Goal: Navigation & Orientation: Find specific page/section

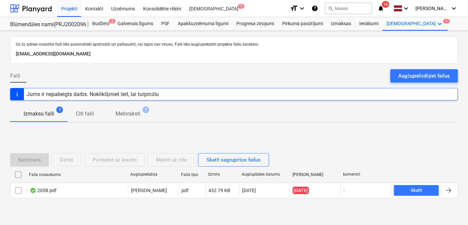
scroll to position [13, 0]
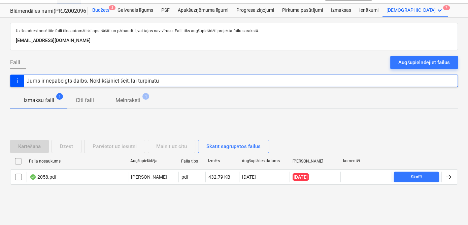
click at [100, 10] on div "Budžets 2" at bounding box center [100, 10] width 25 height 13
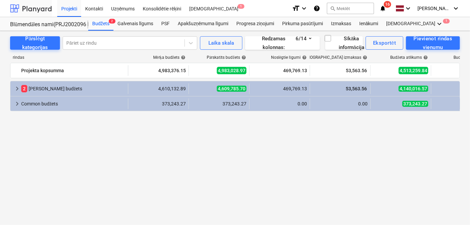
click at [33, 8] on div at bounding box center [31, 8] width 42 height 17
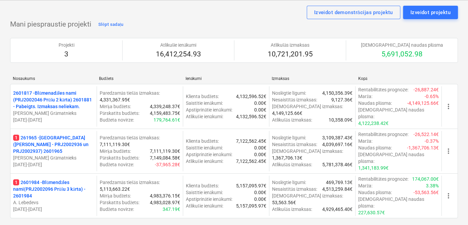
scroll to position [41, 0]
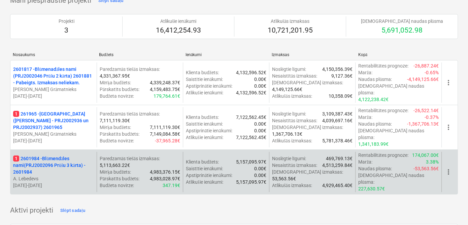
click at [60, 155] on p "1 2601984 - Blūmendāles nami(PRJ2002096 Prūšu 3 kārta) - 2601984" at bounding box center [53, 165] width 81 height 20
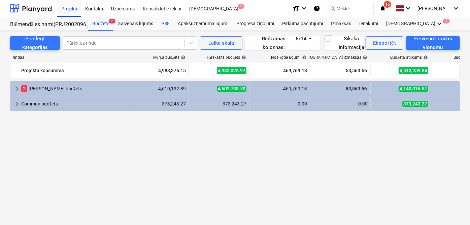
drag, startPoint x: 166, startPoint y: 24, endPoint x: 169, endPoint y: 24, distance: 3.8
click at [166, 24] on div "PSF" at bounding box center [165, 23] width 16 height 13
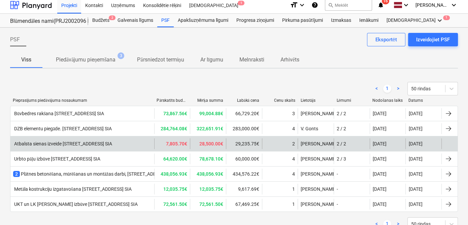
scroll to position [26, 0]
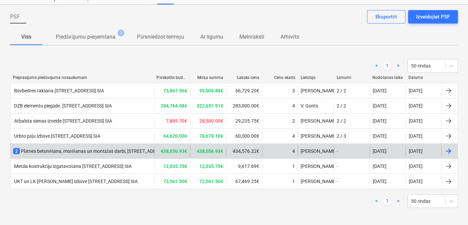
click at [446, 148] on div at bounding box center [448, 151] width 8 height 8
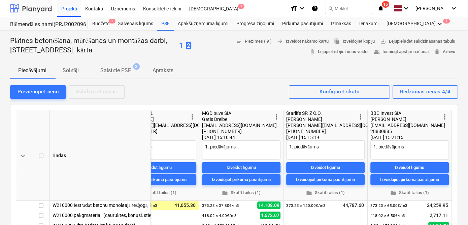
click at [16, 8] on div at bounding box center [31, 8] width 42 height 17
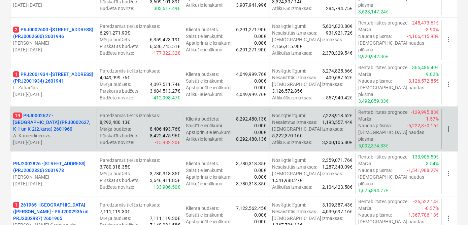
scroll to position [734, 0]
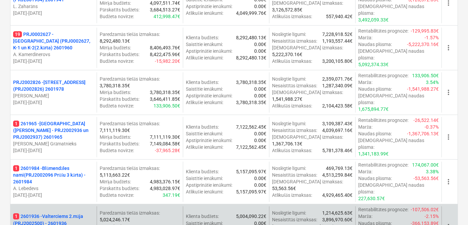
click at [52, 213] on p "1 2601936 - Valterciems 2.māja (PRJ2002500) - 2601936" at bounding box center [53, 219] width 81 height 13
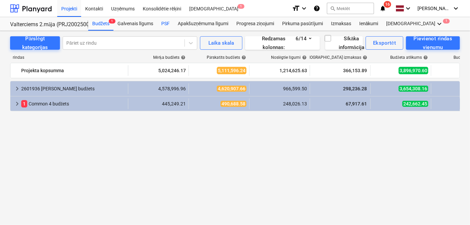
click at [167, 26] on div "PSF" at bounding box center [165, 23] width 16 height 13
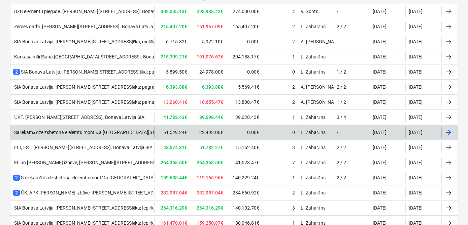
scroll to position [147, 0]
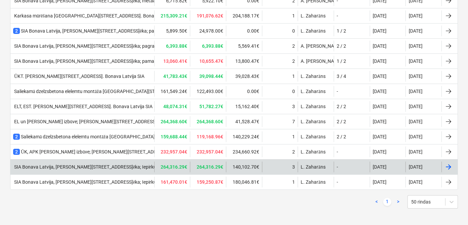
click at [105, 168] on div "SIA Bonava Latvija, [PERSON_NAME][STREET_ADDRESS]ēka; Iepirkuma tenderis- Venti…" at bounding box center [135, 168] width 244 height 6
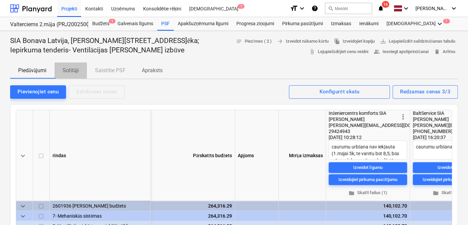
click at [75, 69] on p "Solītāji" at bounding box center [71, 71] width 16 height 8
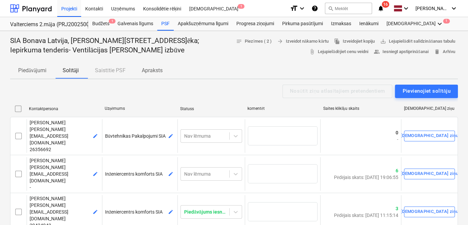
click at [156, 69] on p "Apraksts" at bounding box center [152, 71] width 21 height 8
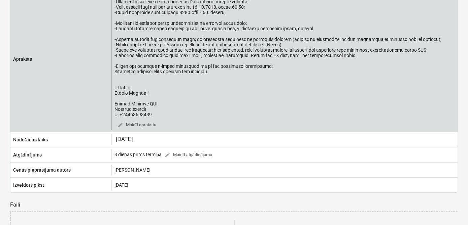
scroll to position [41, 0]
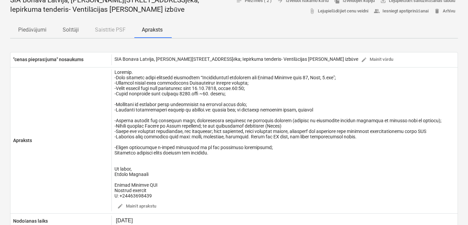
click at [26, 26] on p "Piedāvājumi" at bounding box center [32, 30] width 28 height 8
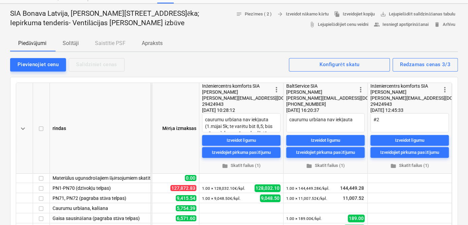
scroll to position [68, 0]
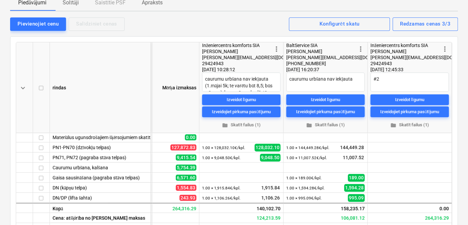
scroll to position [41, 0]
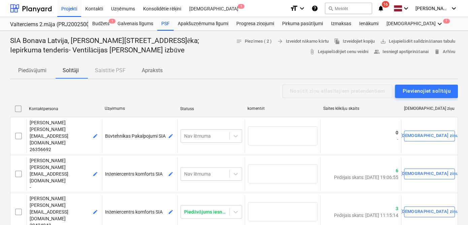
type textarea "x"
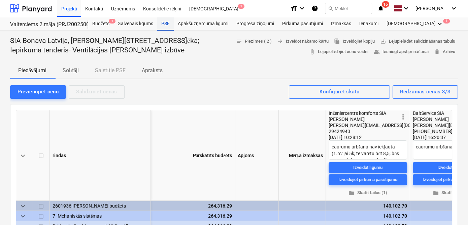
click at [163, 22] on div "PSF" at bounding box center [165, 23] width 16 height 13
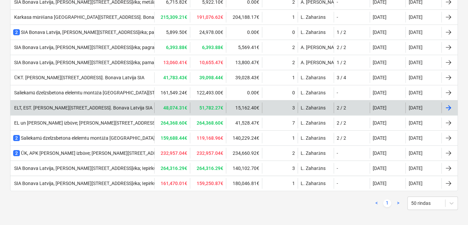
scroll to position [147, 0]
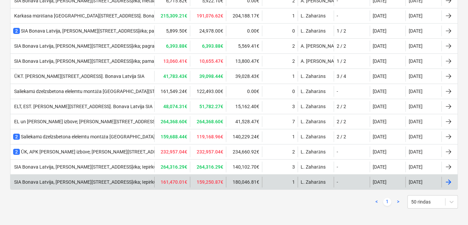
click at [108, 180] on div "SIA Bonava Latvija, [PERSON_NAME][STREET_ADDRESS]ēka; Iepirkuma tenderis- Labie…" at bounding box center [121, 183] width 216 height 6
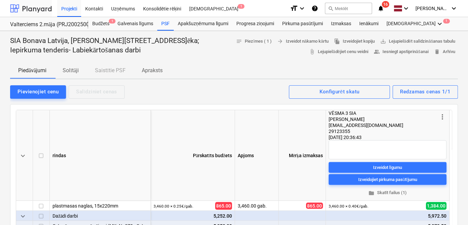
click at [43, 7] on div at bounding box center [31, 8] width 42 height 17
